Goal: Information Seeking & Learning: Compare options

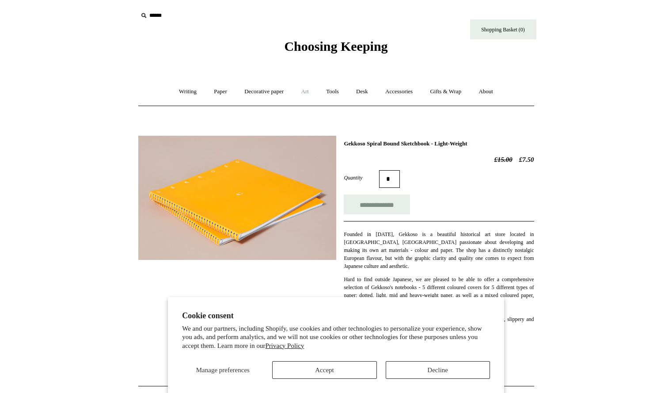
click at [308, 96] on link "Art +" at bounding box center [304, 91] width 23 height 23
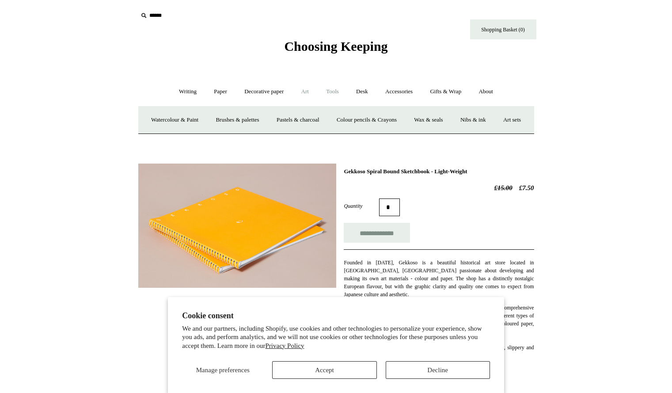
click at [334, 93] on link "Tools +" at bounding box center [332, 91] width 29 height 23
click at [213, 93] on link "Paper +" at bounding box center [220, 91] width 29 height 23
click at [322, 118] on link "Sketchbooks +" at bounding box center [323, 119] width 45 height 23
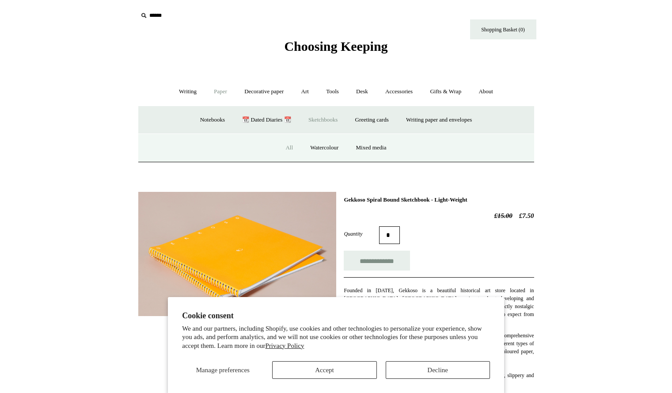
click at [285, 145] on link "All" at bounding box center [289, 147] width 23 height 23
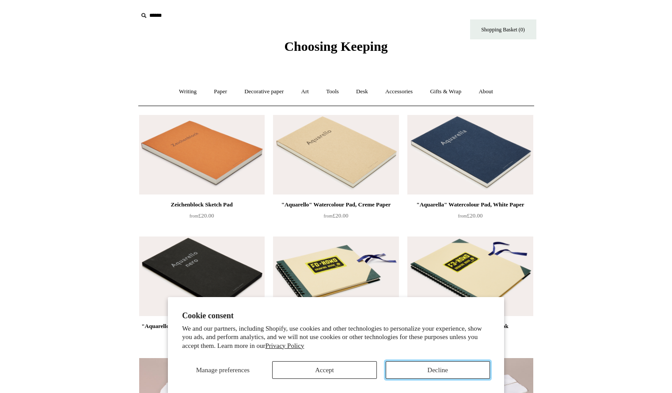
click at [411, 366] on button "Decline" at bounding box center [438, 370] width 104 height 18
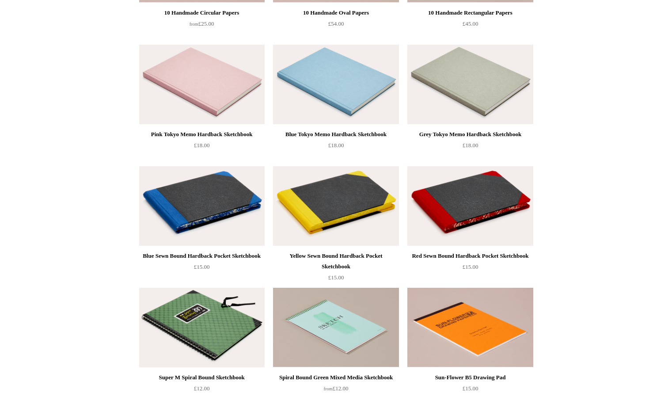
scroll to position [438, 0]
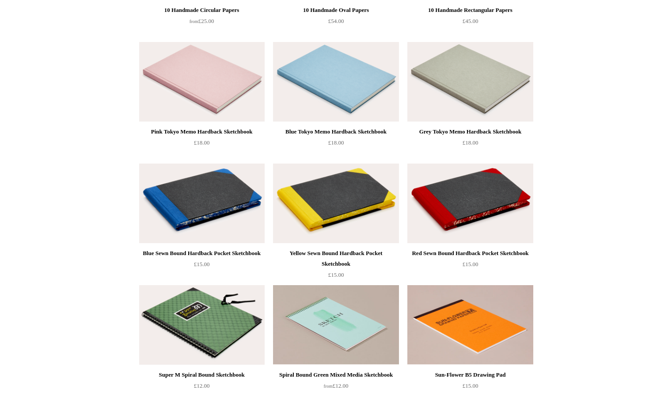
click at [338, 254] on div "Yellow Sewn Bound Hardback Pocket Sketchbook" at bounding box center [335, 258] width 121 height 21
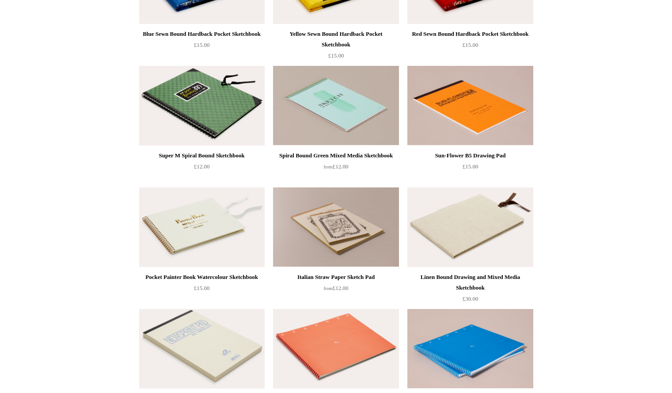
scroll to position [639, 0]
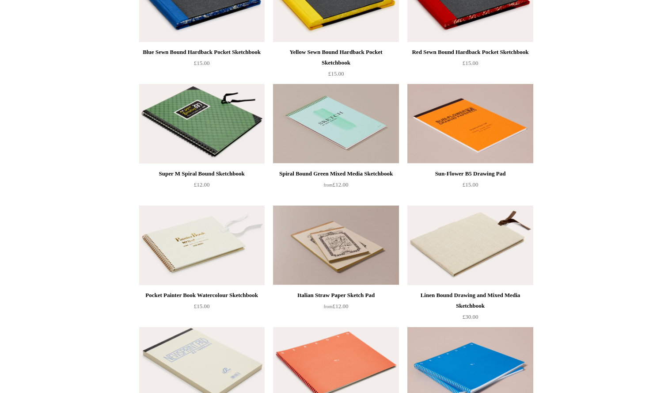
click at [469, 172] on div "Sun-Flower B5 Drawing Pad" at bounding box center [470, 173] width 121 height 11
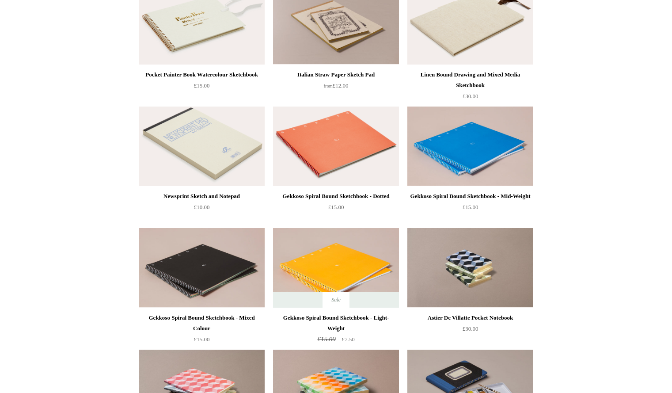
scroll to position [864, 0]
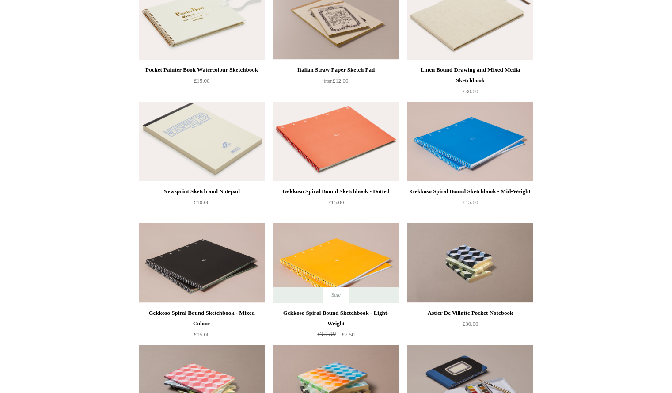
click at [345, 319] on div "Gekkoso Spiral Bound Sketchbook - Light-Weight" at bounding box center [335, 318] width 121 height 21
click at [478, 191] on div "Gekkoso Spiral Bound Sketchbook - Mid-Weight" at bounding box center [470, 191] width 121 height 11
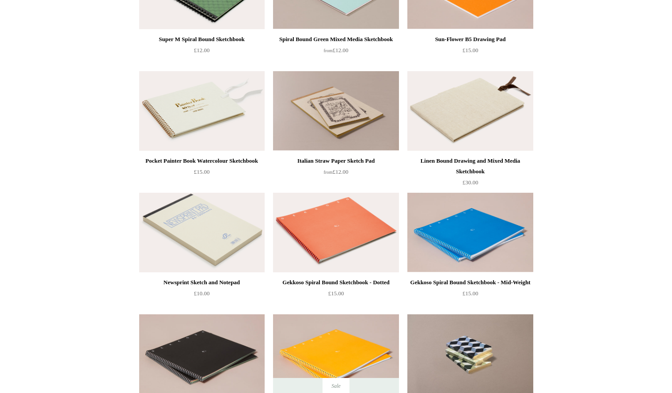
scroll to position [761, 0]
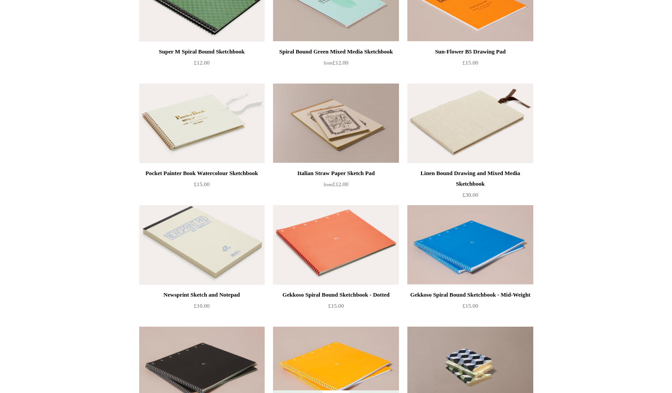
click at [348, 173] on div "Italian Straw Paper Sketch Pad" at bounding box center [335, 173] width 121 height 11
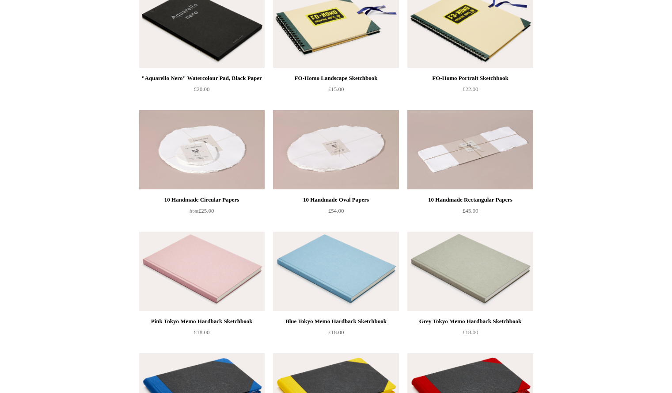
scroll to position [102, 0]
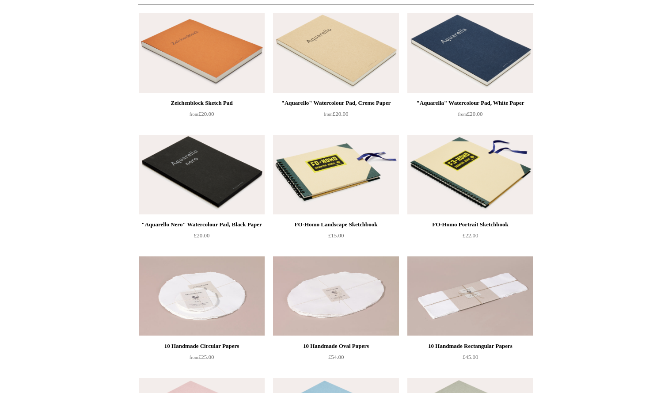
click at [333, 223] on div "FO-Homo Landscape Sketchbook" at bounding box center [335, 224] width 121 height 11
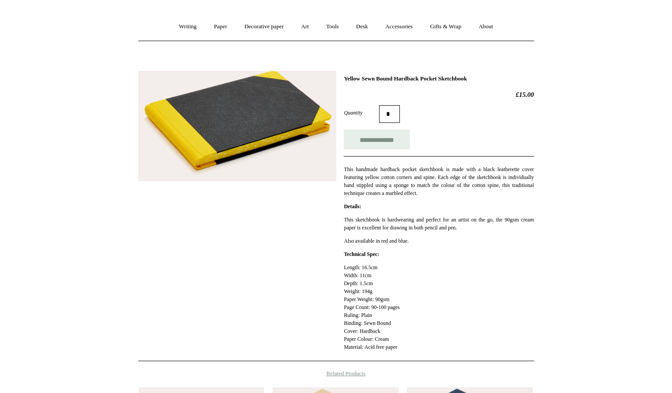
scroll to position [65, 0]
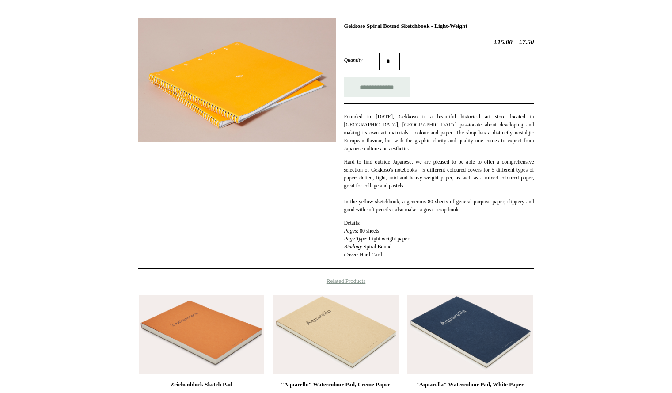
scroll to position [267, 0]
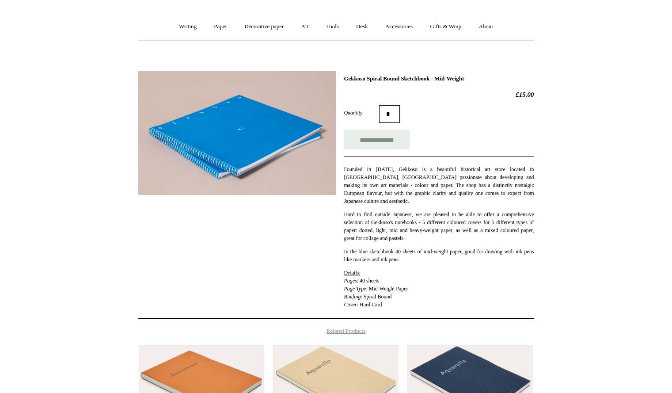
scroll to position [146, 0]
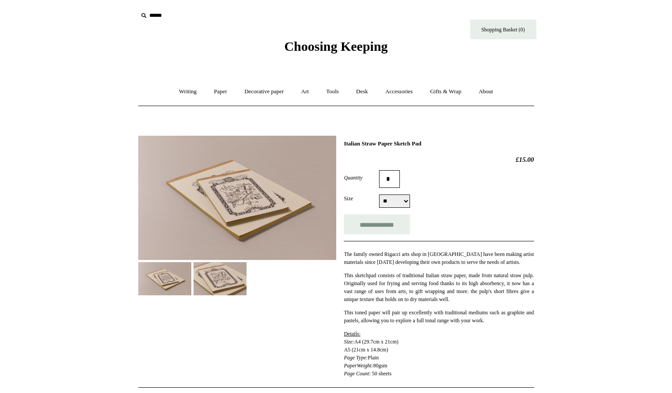
click at [215, 278] on img at bounding box center [220, 278] width 53 height 33
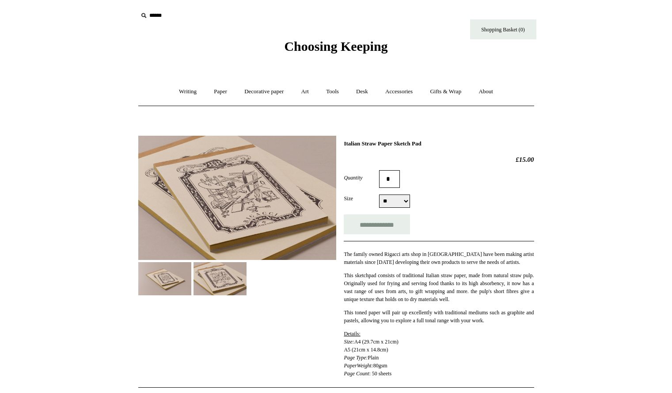
click at [180, 280] on img at bounding box center [164, 278] width 53 height 33
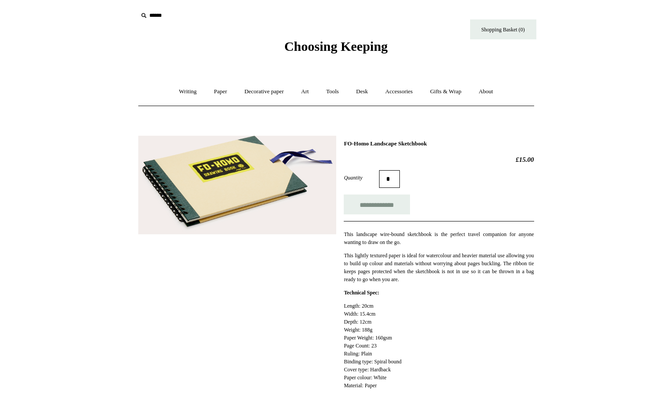
scroll to position [81, 0]
